Goal: Find specific page/section: Find specific page/section

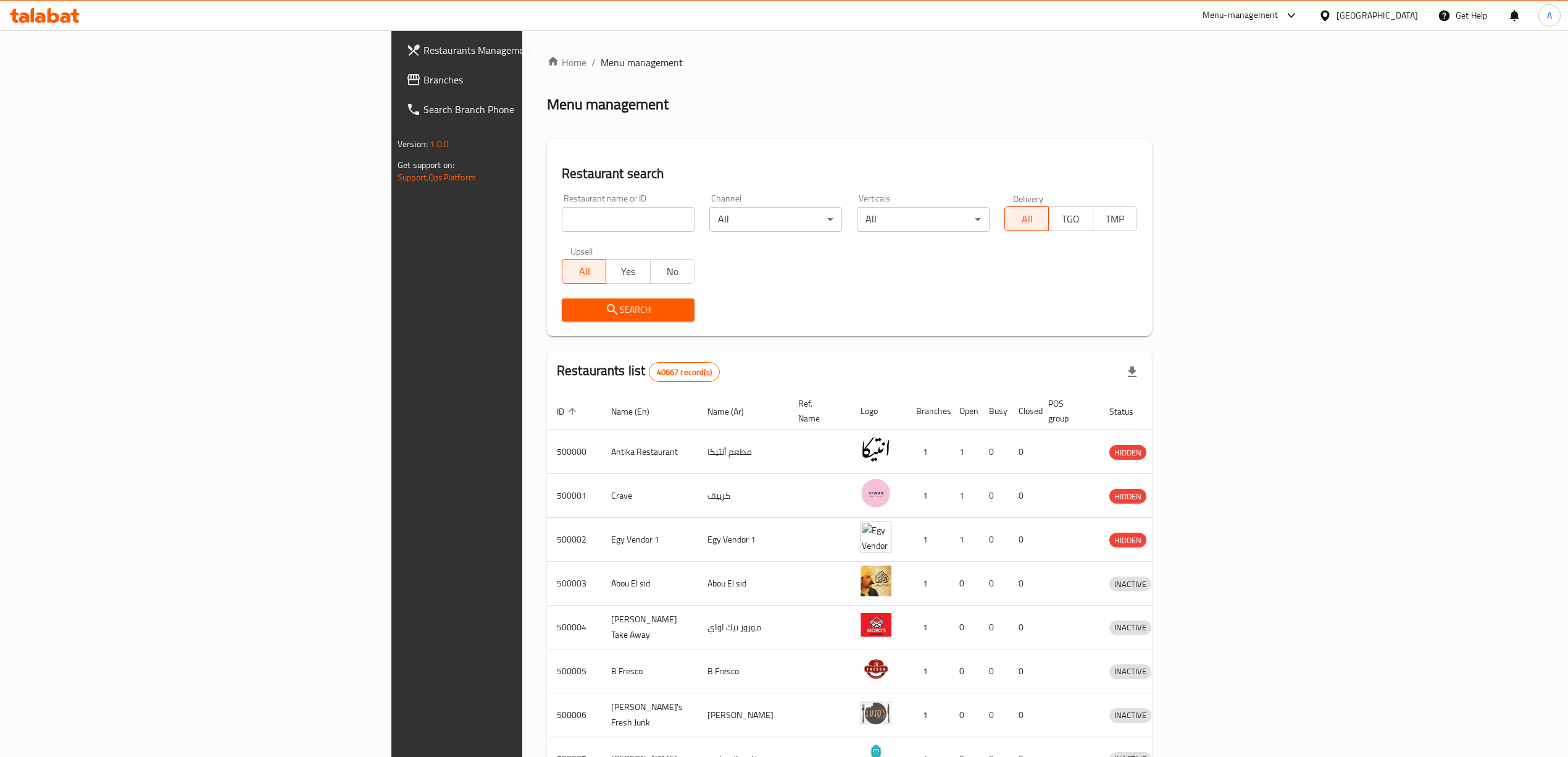
click at [562, 220] on input "search" at bounding box center [629, 219] width 133 height 24
paste input "615747"
type input "615747"
click button "Search" at bounding box center [629, 309] width 133 height 22
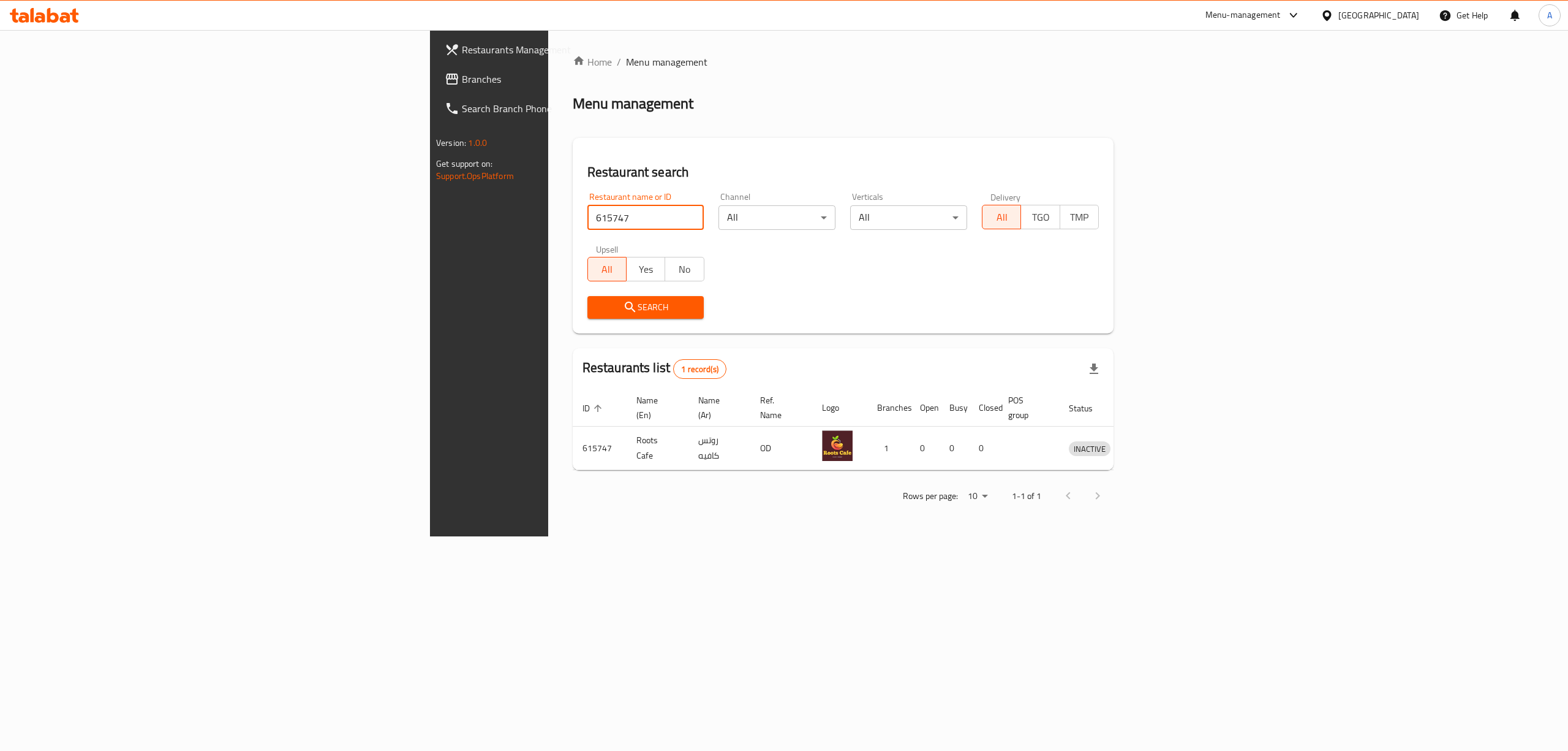
click at [435, 89] on link "Branches" at bounding box center [564, 78] width 258 height 29
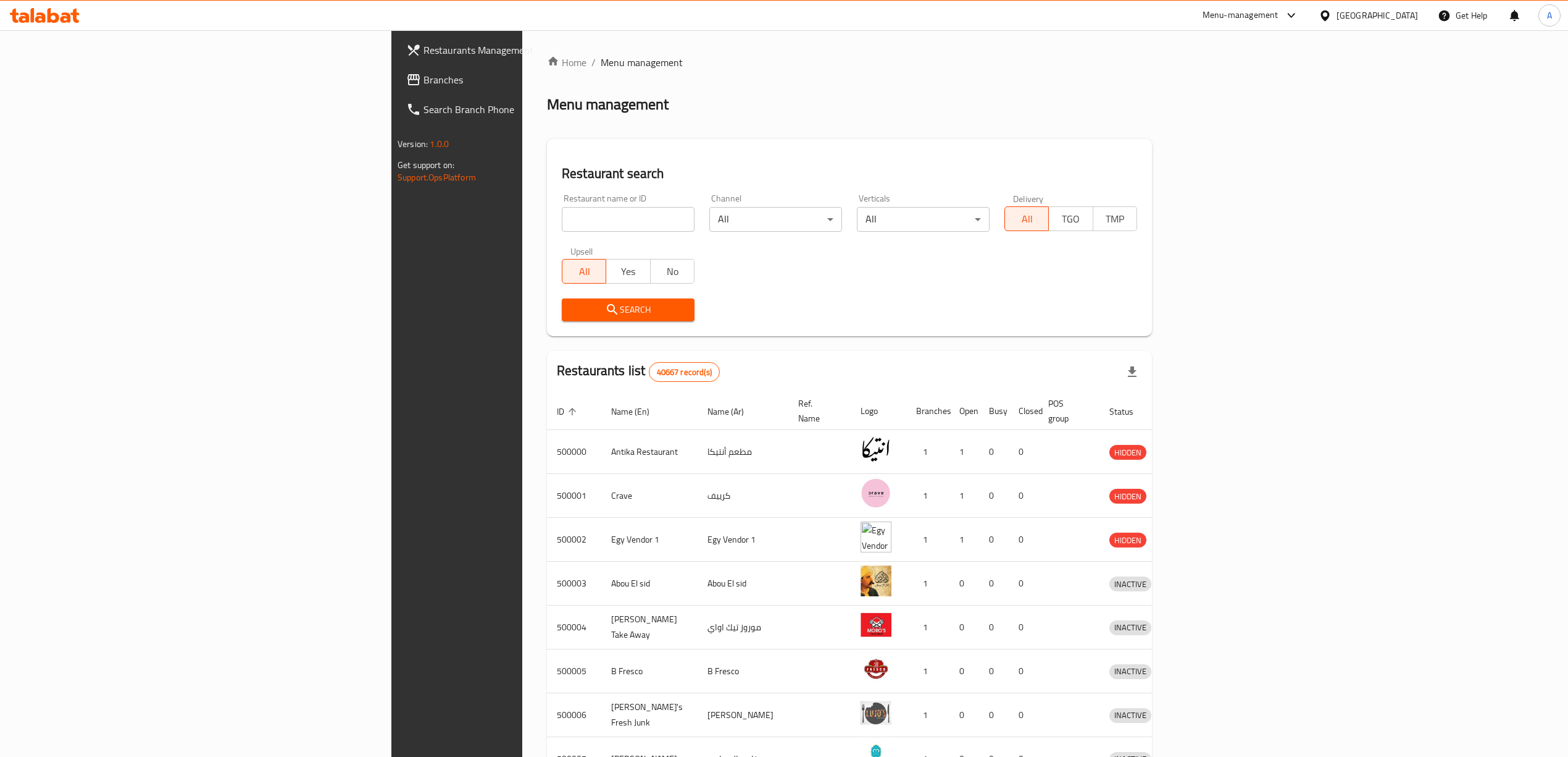
click at [396, 88] on link "Branches" at bounding box center [524, 79] width 257 height 29
